Goal: Ask a question: Seek information or help from site administrators or community

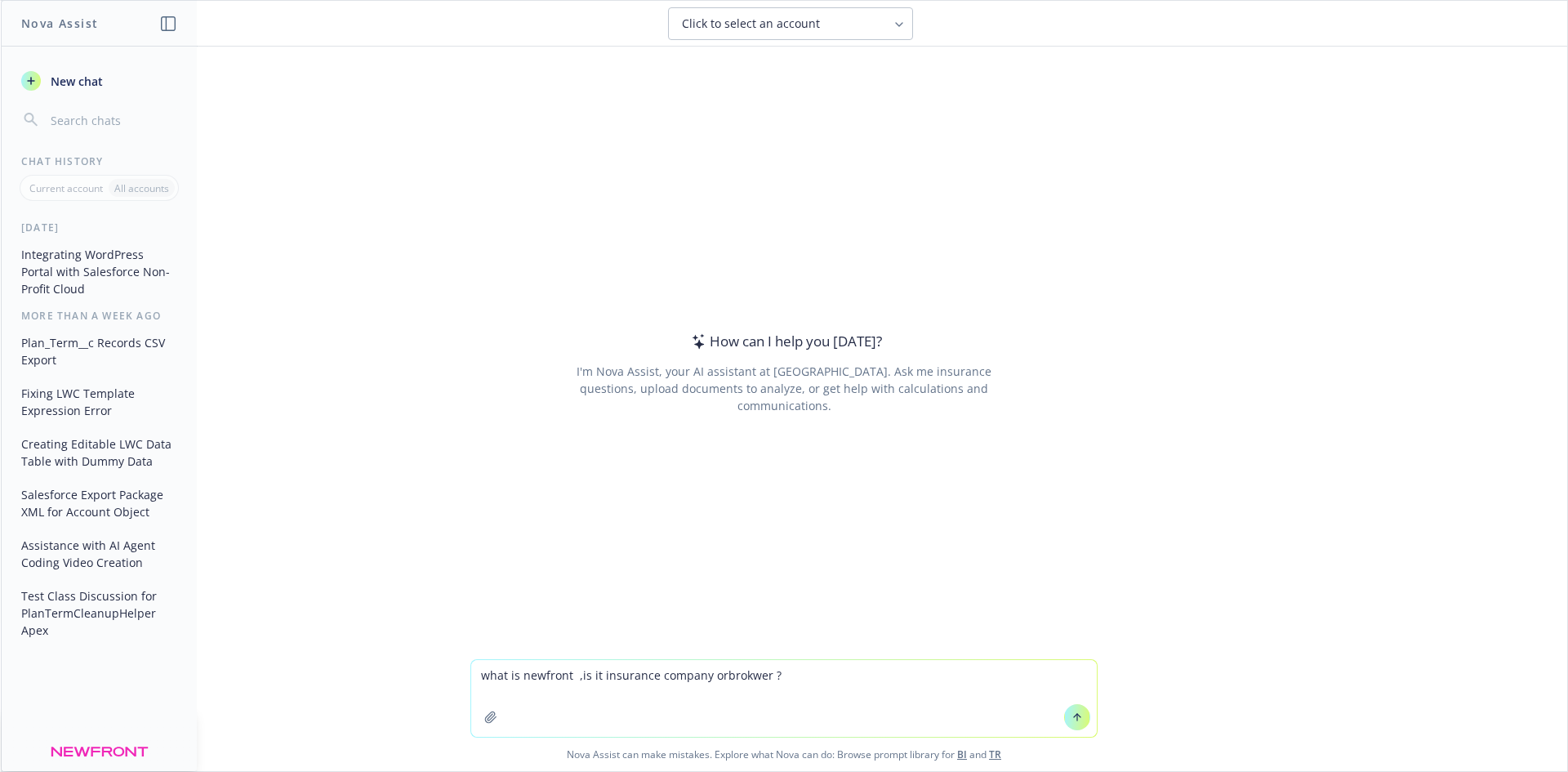
click at [712, 677] on textarea "what is newfront ,is it insurance company orbrokwer ?" at bounding box center [783, 698] width 625 height 77
click at [788, 682] on textarea "what is newfront ,is it insurance company or brokwer ?" at bounding box center [783, 698] width 625 height 77
click at [780, 680] on textarea "what is newfront ,is it insurance company or broker ?" at bounding box center [783, 698] width 625 height 77
type textarea "what is newfront ,is it insurance company or broker ? can you help me with tesh…"
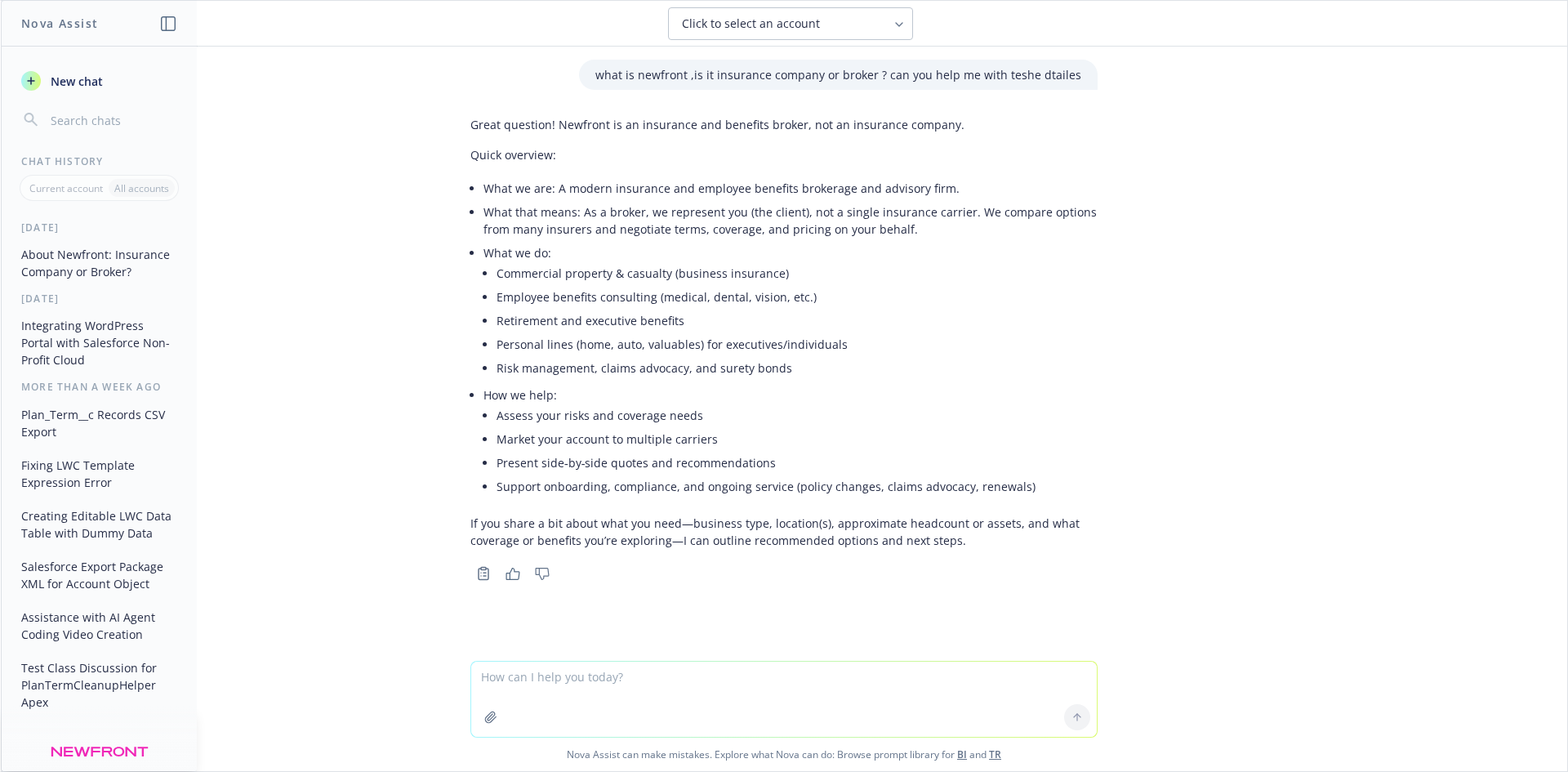
click at [585, 186] on li "What we are: A modern insurance and employee benefits brokerage and advisory fi…" at bounding box center [790, 188] width 614 height 24
copy ul "What we are: A modern insurance and employee benefits brokerage and advisory fi…"
click at [620, 680] on textarea at bounding box center [783, 699] width 625 height 75
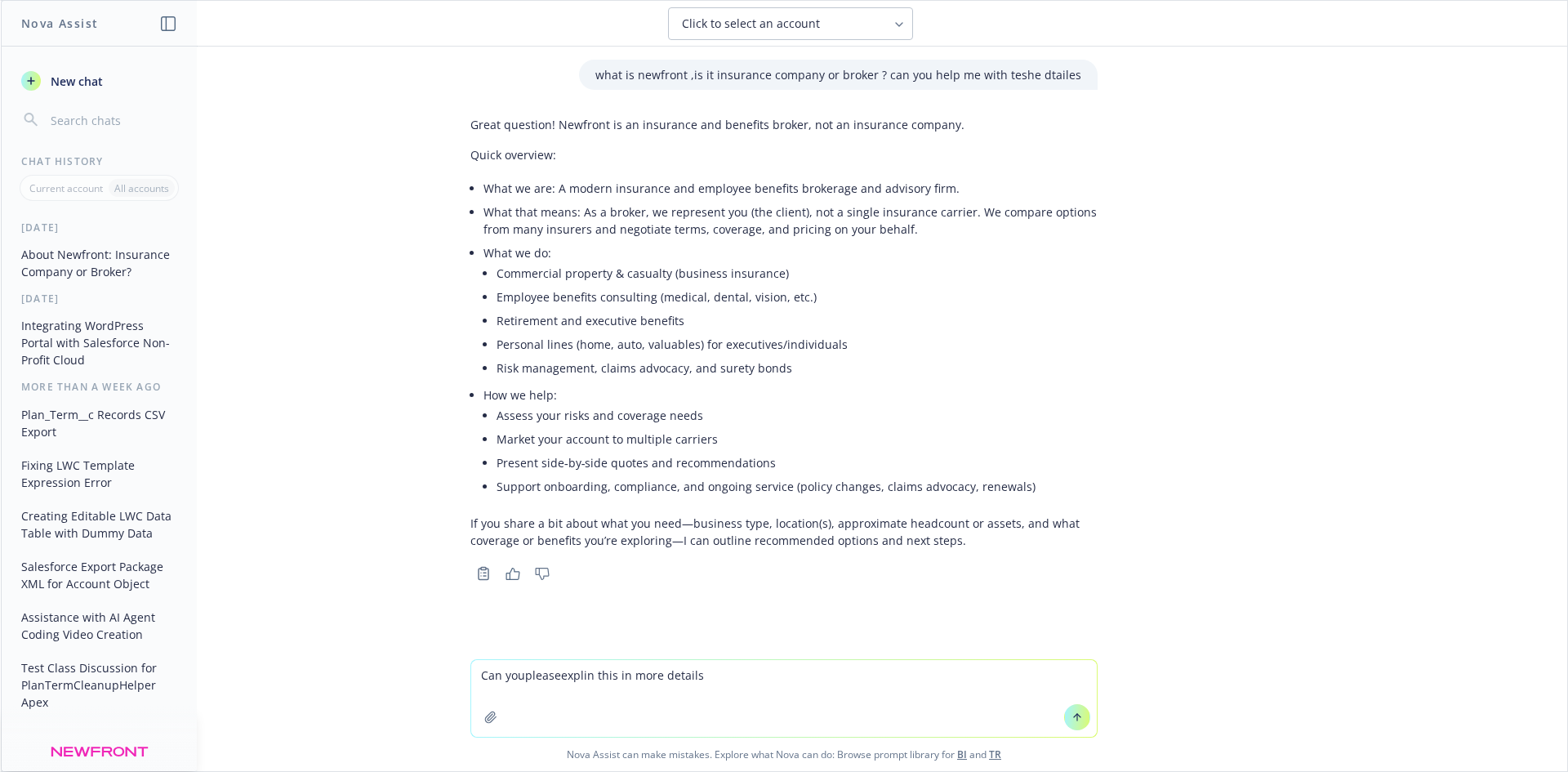
paste textarea "What we are: A modern insurance and employee benefits brokerage and advisory fi…"
type textarea "Can youpleaseexplin this in more details What we are: A modern insurance and em…"
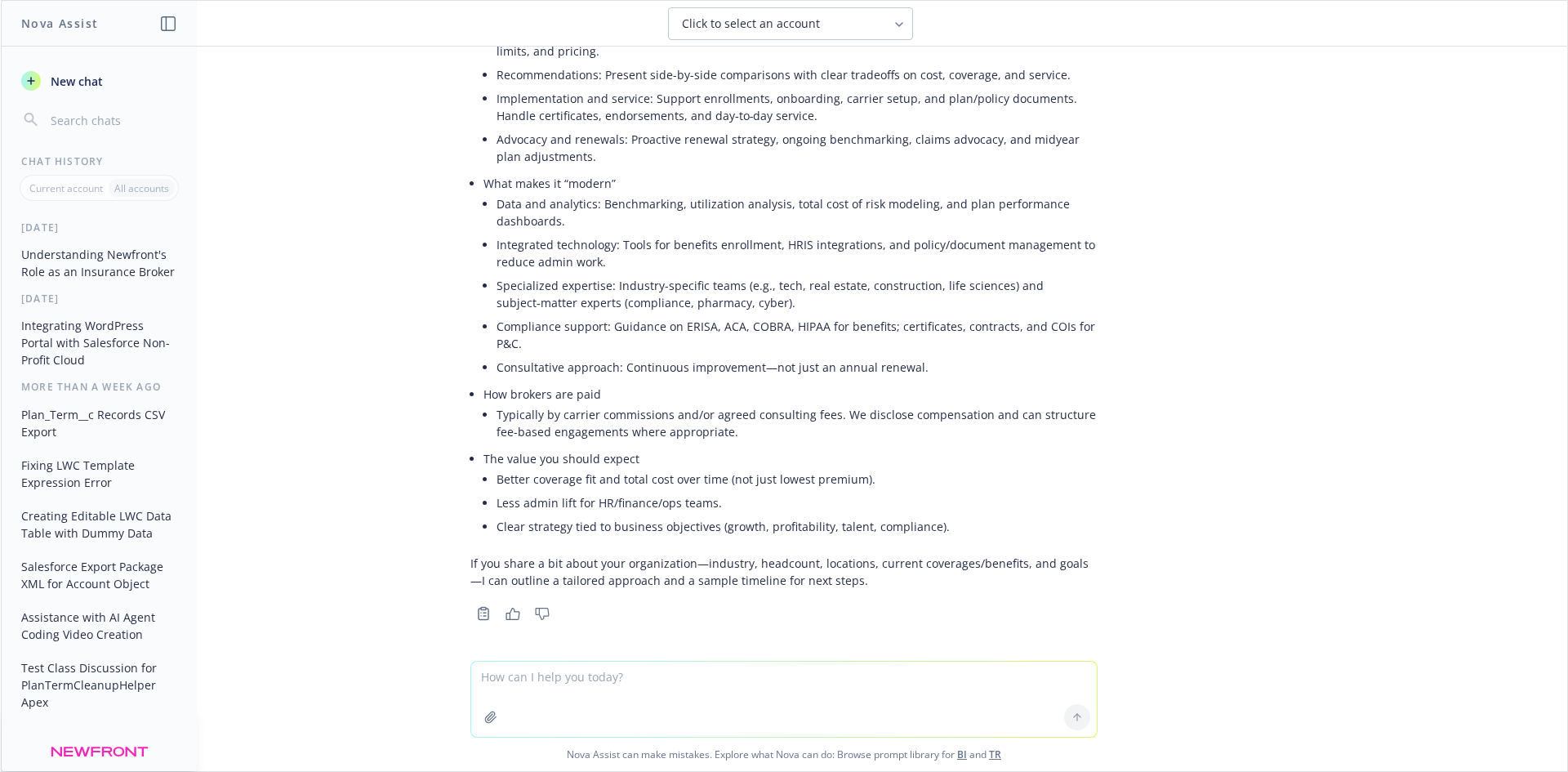
scroll to position [1039, 0]
click at [658, 702] on textarea at bounding box center [783, 699] width 625 height 75
type textarea "great just give [PERSON_NAME] should fine"
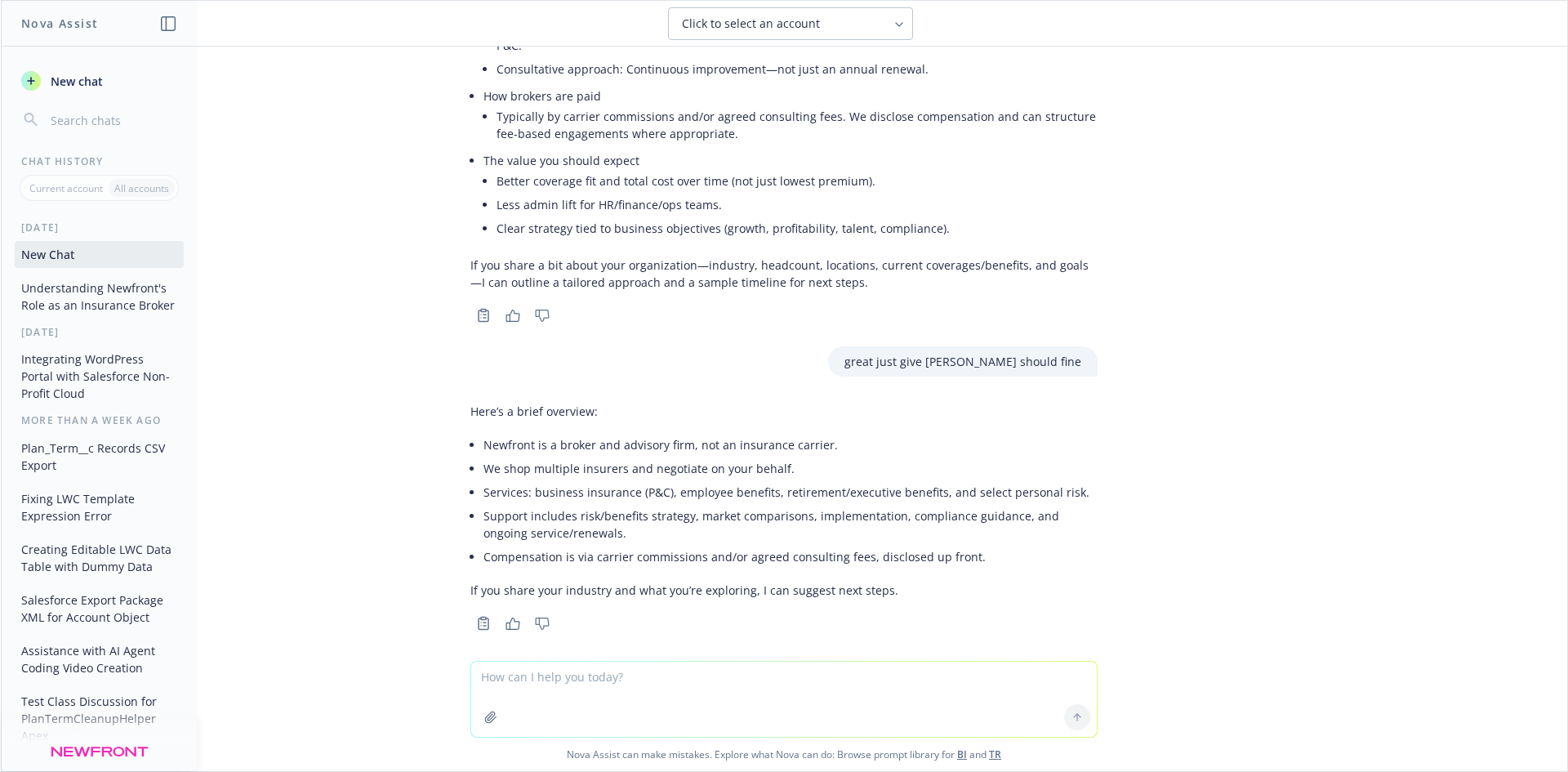
scroll to position [1347, 0]
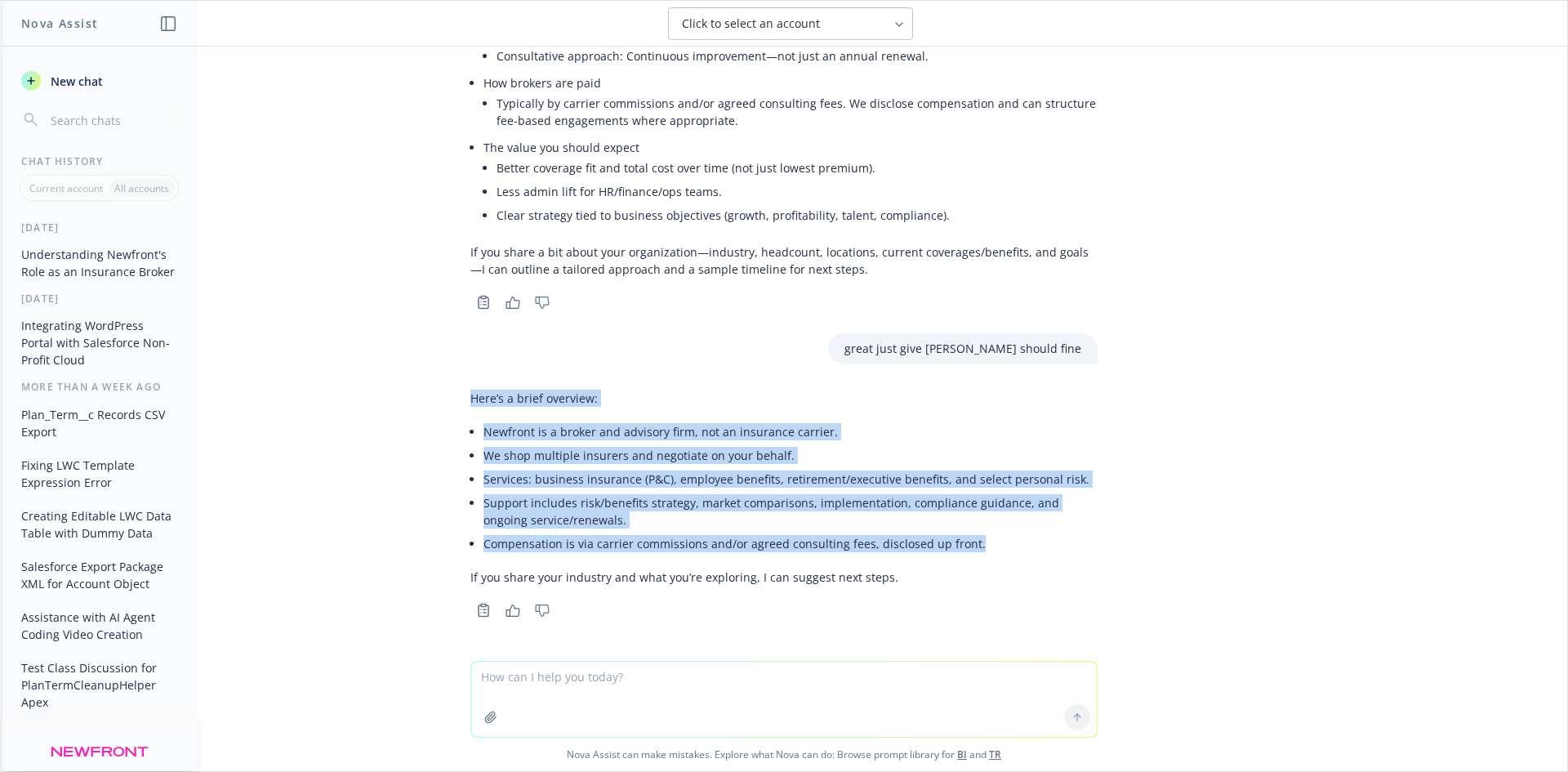
drag, startPoint x: 974, startPoint y: 540, endPoint x: 459, endPoint y: 404, distance: 532.7
click at [470, 404] on div "Here’s a brief overview: Newfront is a broker and advisory firm, not an insuran…" at bounding box center [783, 487] width 627 height 209
copy div "Here’s a brief overview: Newfront is a broker and advisory firm, not an insuran…"
